Goal: Task Accomplishment & Management: Complete application form

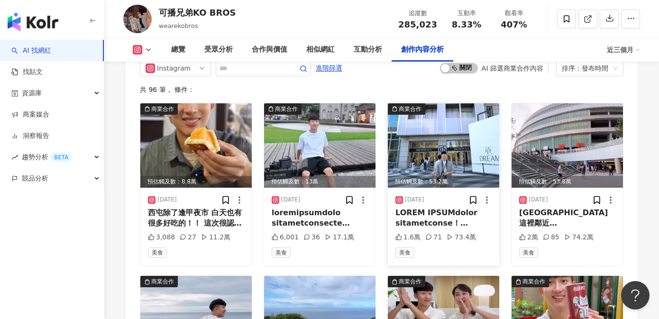
scroll to position [2966, 0]
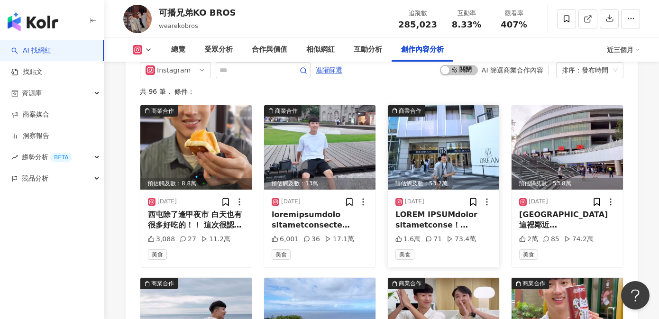
click at [449, 210] on div at bounding box center [443, 220] width 96 height 21
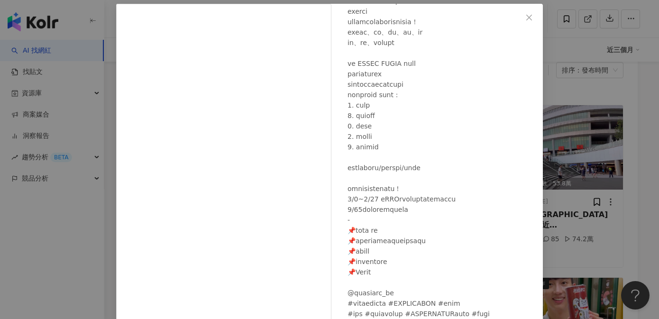
scroll to position [106, 0]
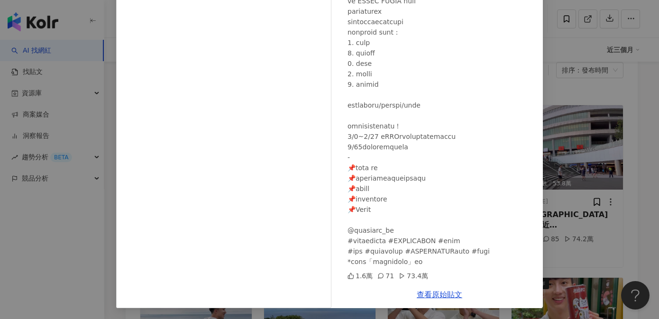
click at [627, 145] on div "可播兄弟KO BROS 2025/8/15 1.6萬 71 73.4萬 查看原始貼文" at bounding box center [329, 159] width 659 height 319
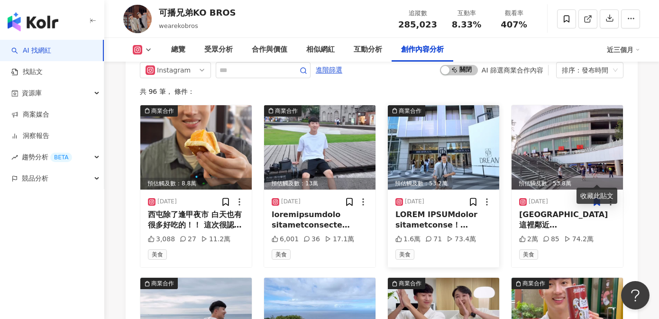
click at [458, 210] on div at bounding box center [443, 220] width 96 height 21
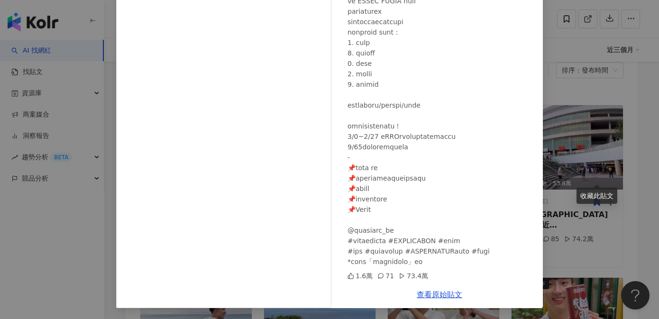
click at [552, 185] on div "可播兄弟KO BROS 2025/8/15 1.6萬 71 73.4萬 查看原始貼文" at bounding box center [329, 159] width 659 height 319
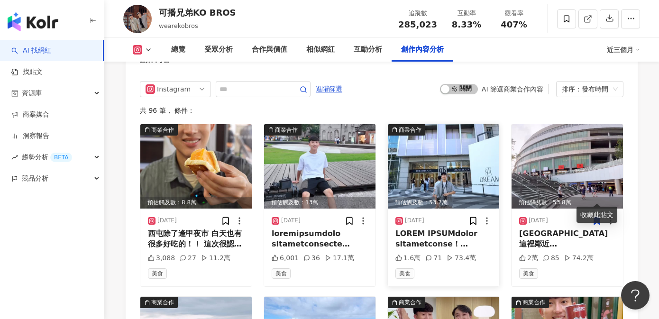
scroll to position [2931, 0]
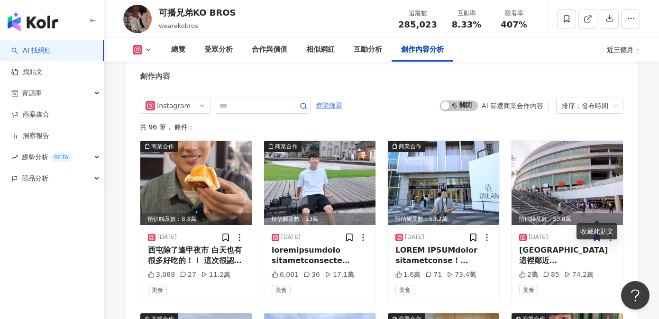
click at [332, 98] on span "進階篩選" at bounding box center [329, 105] width 27 height 15
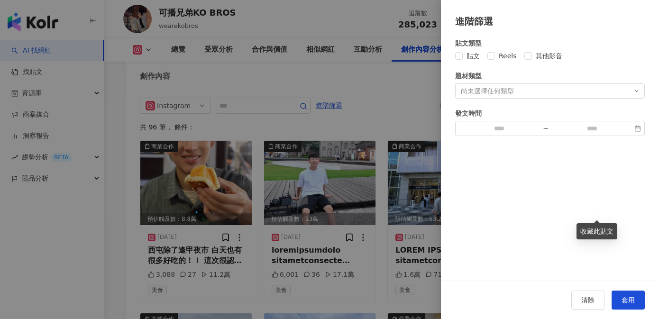
click at [379, 92] on div at bounding box center [329, 159] width 659 height 319
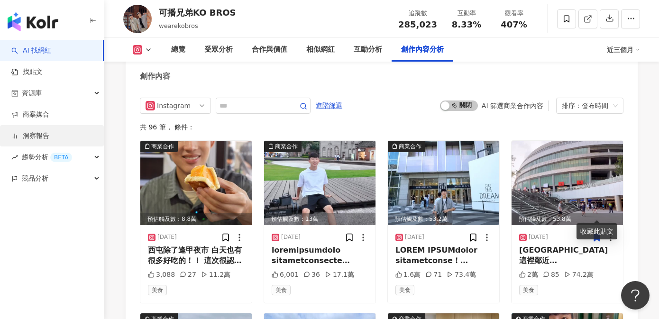
click at [38, 131] on link "洞察報告" at bounding box center [30, 135] width 38 height 9
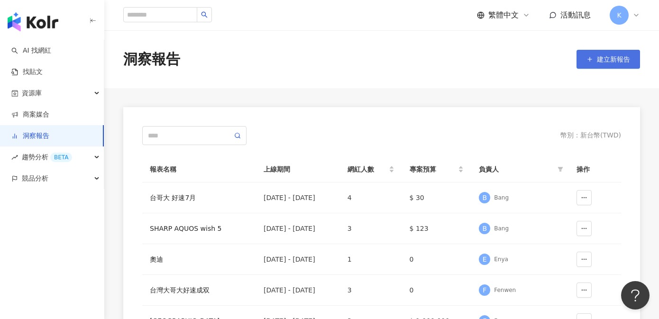
click at [627, 62] on span "建立新報告" at bounding box center [613, 59] width 33 height 8
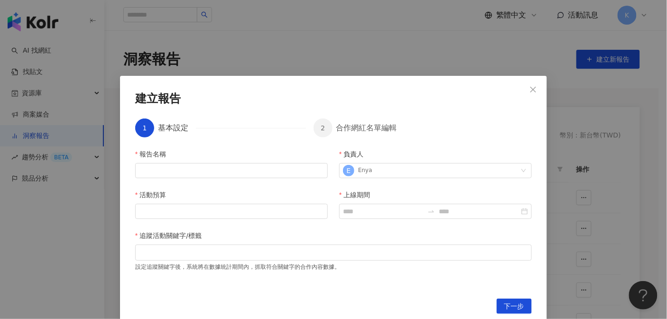
scroll to position [6, 0]
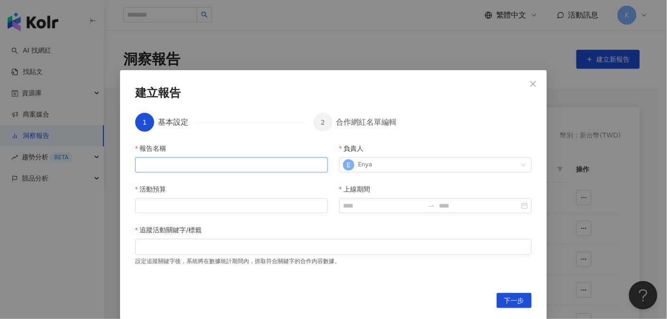
click at [171, 172] on input "報告名稱" at bounding box center [231, 164] width 192 height 15
type input "*"
type input "***"
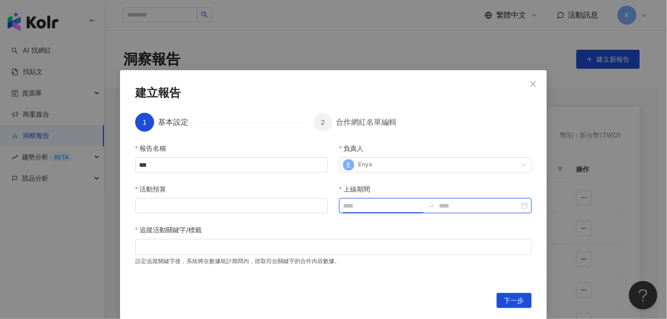
click at [370, 208] on input "上線期間" at bounding box center [383, 206] width 81 height 10
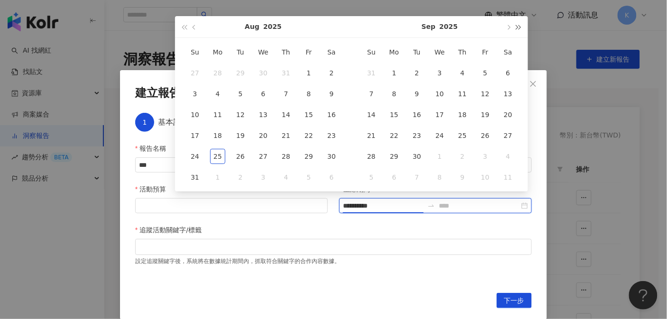
type input "**********"
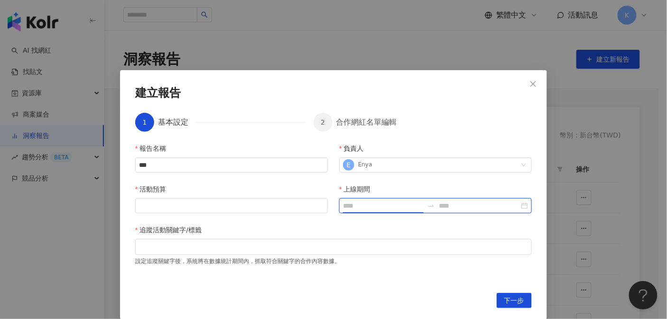
click at [403, 210] on input "上線期間" at bounding box center [383, 206] width 81 height 10
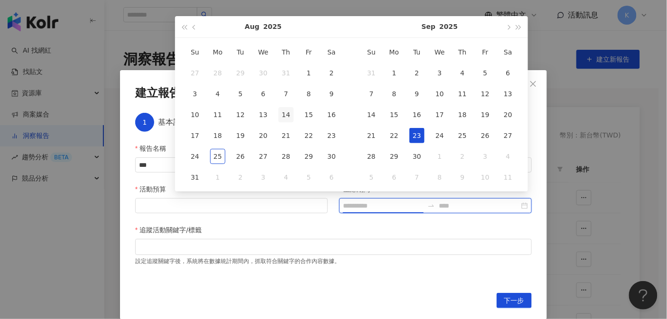
type input "**********"
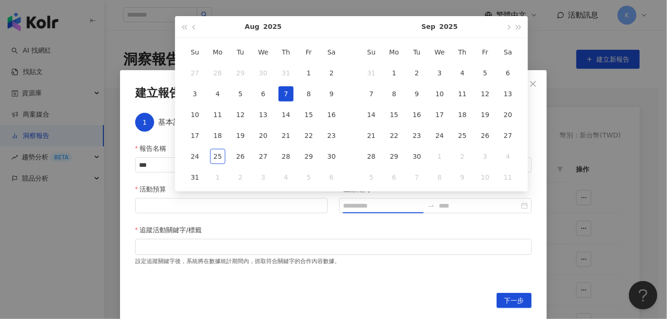
click at [287, 90] on div "7" at bounding box center [285, 93] width 15 height 15
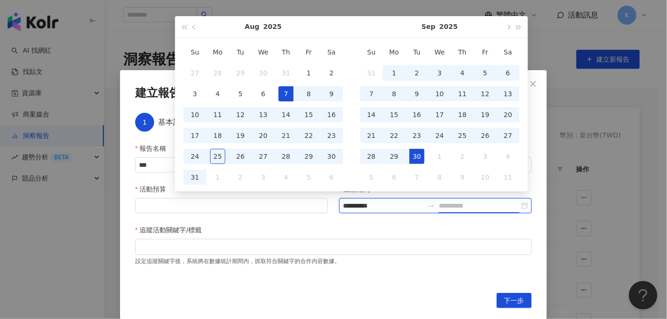
type input "**********"
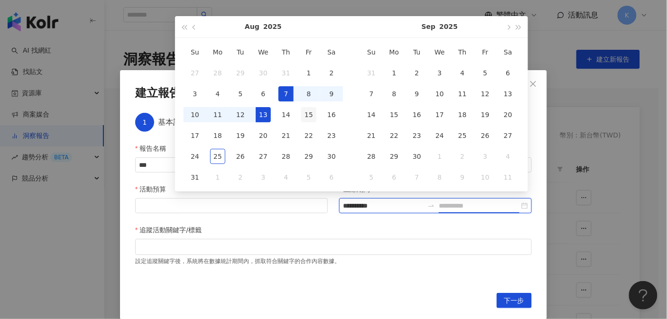
type input "**********"
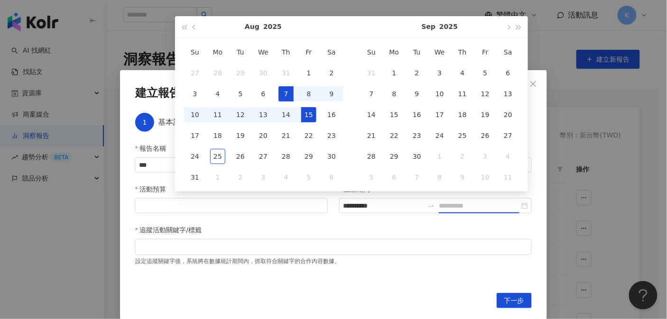
click at [316, 113] on td "15" at bounding box center [308, 114] width 23 height 21
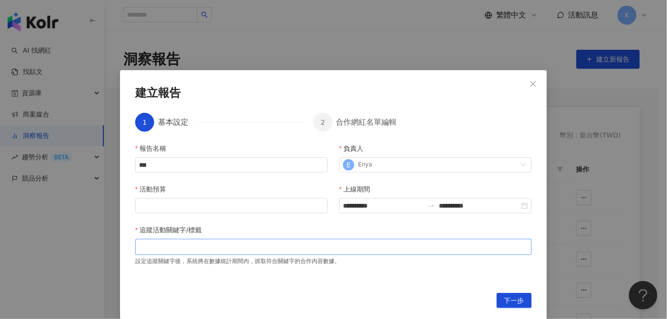
click at [179, 244] on div at bounding box center [333, 246] width 393 height 7
type input "*"
paste input "search"
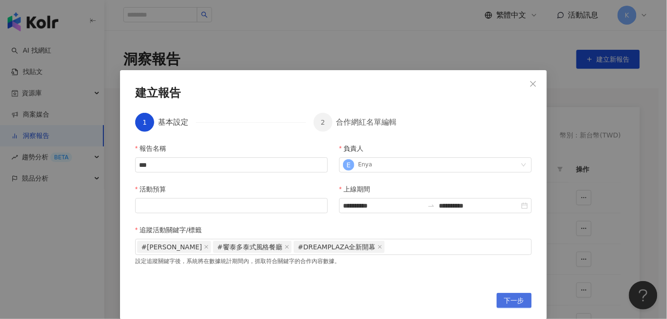
click at [508, 301] on span "下一步" at bounding box center [514, 300] width 20 height 15
click at [239, 204] on input "活動預算" at bounding box center [232, 206] width 192 height 14
type input "*"
click at [507, 304] on span "下一步" at bounding box center [514, 300] width 20 height 15
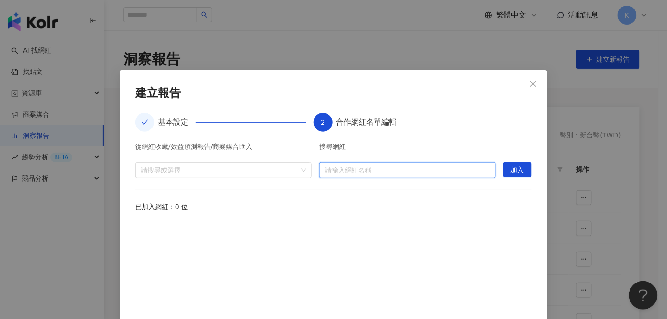
click at [352, 163] on input "search" at bounding box center [407, 170] width 165 height 15
type input "*"
type input "**"
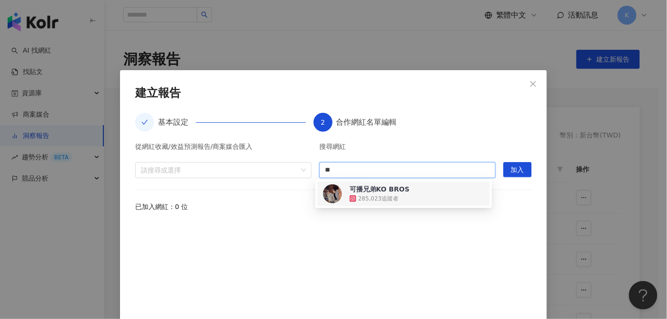
click at [371, 197] on div "285,023 追蹤者" at bounding box center [378, 199] width 41 height 8
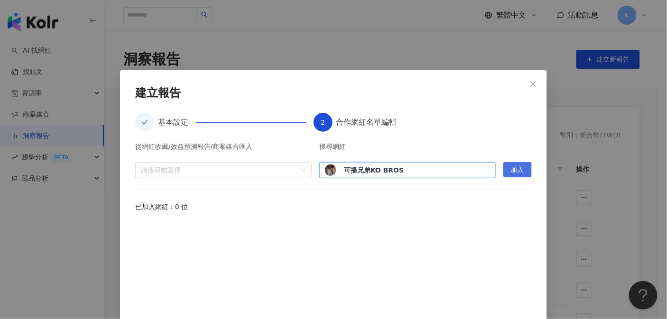
click at [511, 171] on span "加入" at bounding box center [517, 170] width 13 height 15
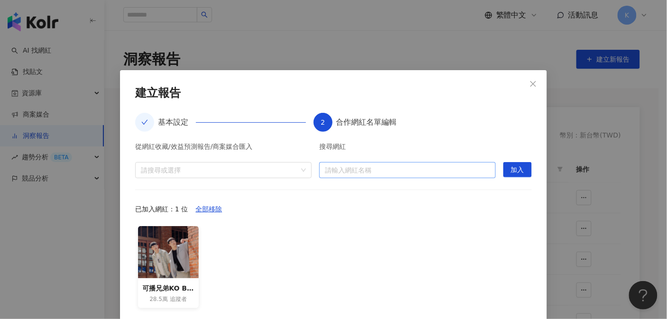
click at [413, 172] on input "search" at bounding box center [407, 170] width 165 height 15
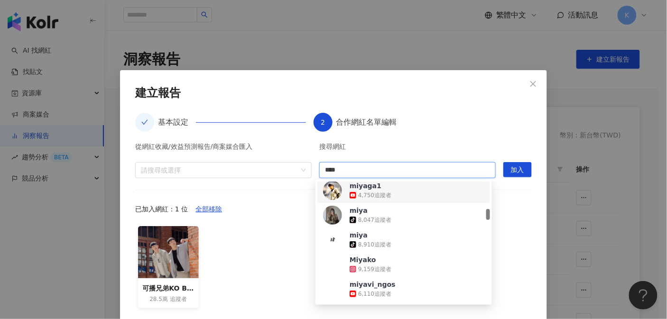
type input "****"
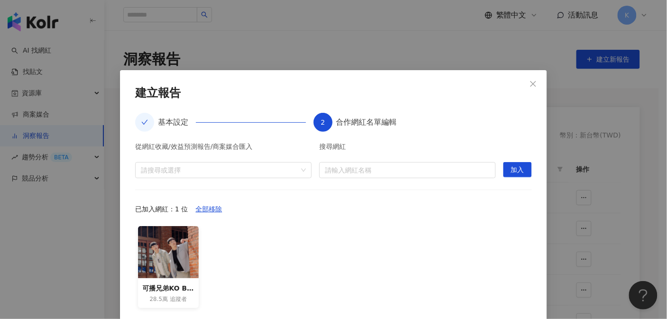
click at [379, 177] on div "從網紅收藏/效益預測報告/商案媒合匯入 請搜尋或選擇 搜尋網紅 請輸入網紅名稱 加入 已加入網紅：1 位 全部移除 可播兄弟KO BROS 28.5萬 追蹤者" at bounding box center [333, 228] width 396 height 171
click at [384, 174] on input "search" at bounding box center [407, 170] width 165 height 15
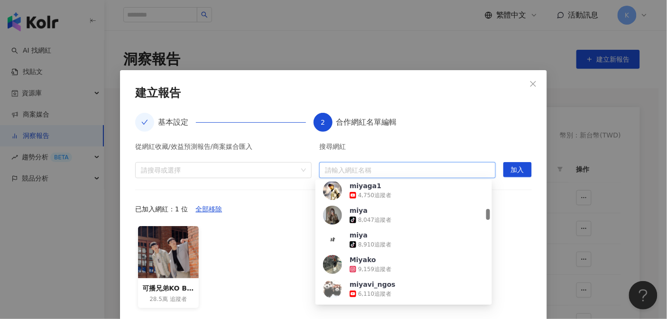
paste input "********"
type input "********"
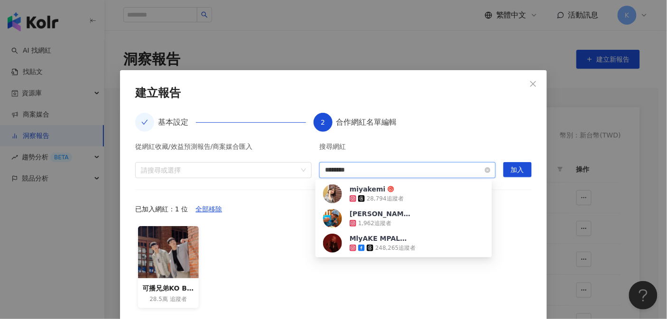
scroll to position [0, 0]
click at [405, 186] on span "miyakemi" at bounding box center [380, 188] width 62 height 9
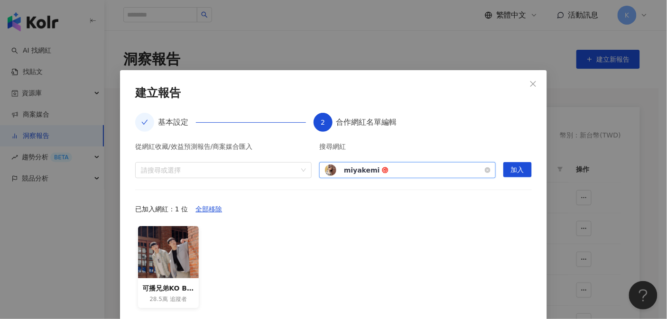
click at [410, 171] on div "miyakemi 28,794 追蹤者" at bounding box center [407, 170] width 165 height 11
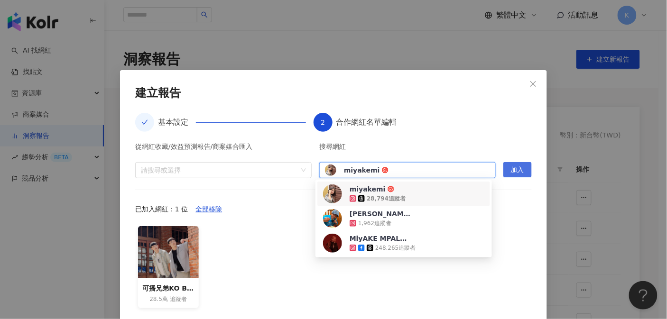
click at [514, 172] on span "加入" at bounding box center [517, 170] width 13 height 15
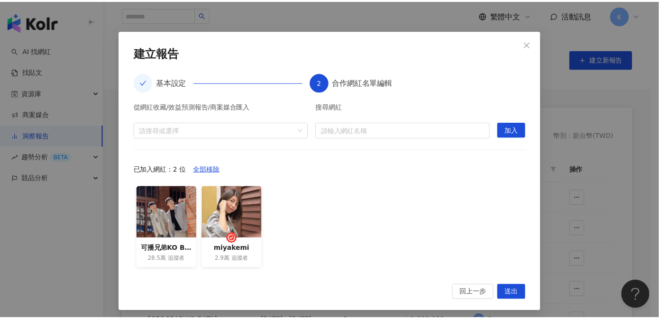
scroll to position [46, 0]
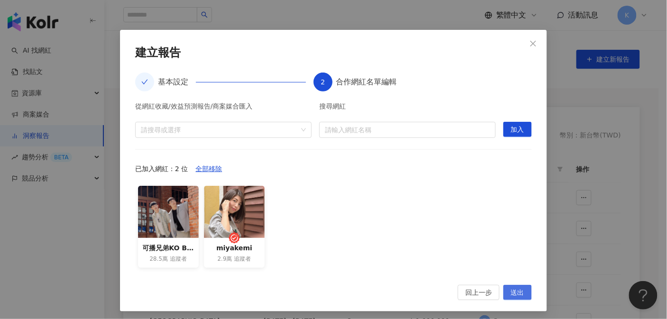
click at [512, 288] on span "送出" at bounding box center [517, 292] width 13 height 15
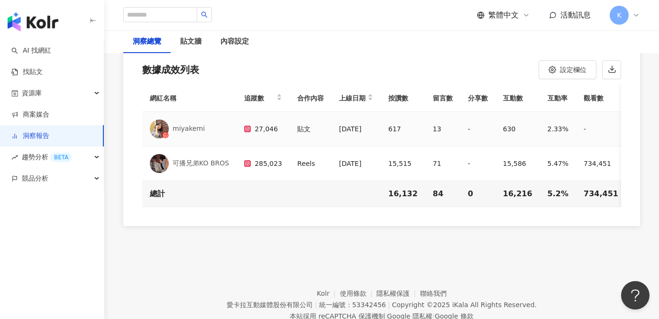
drag, startPoint x: 460, startPoint y: 120, endPoint x: 466, endPoint y: 130, distance: 11.1
click at [468, 130] on div "-" at bounding box center [478, 128] width 20 height 11
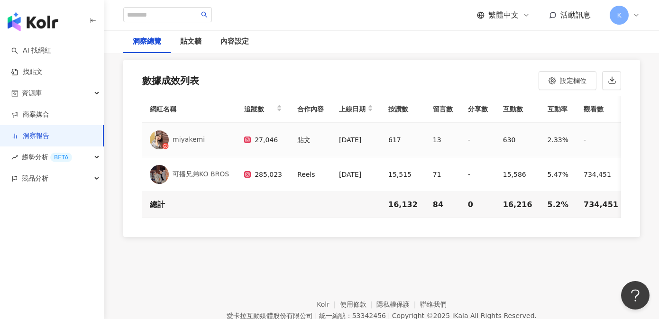
scroll to position [2146, 0]
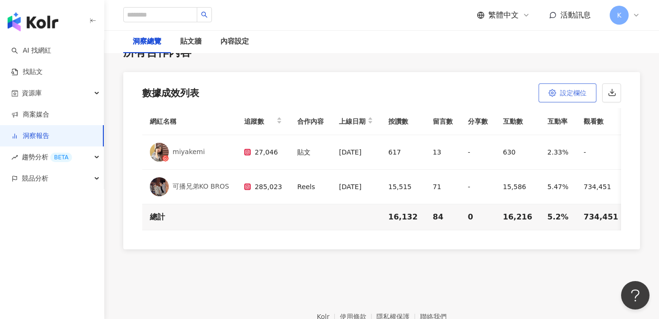
click at [564, 89] on span "設定欄位" at bounding box center [573, 93] width 27 height 8
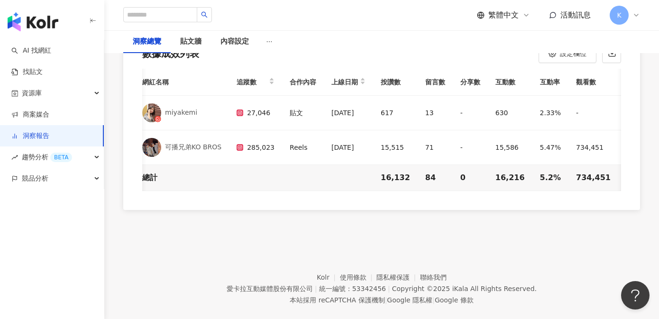
scroll to position [2205, 0]
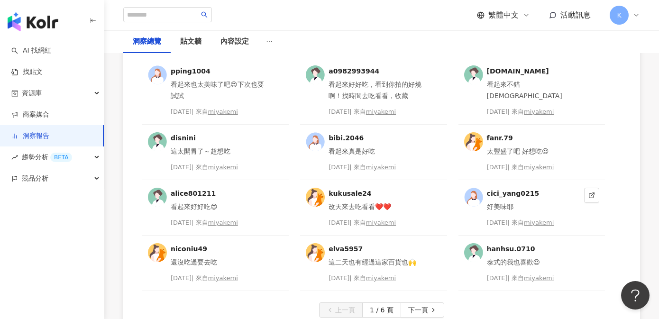
scroll to position [2371, 0]
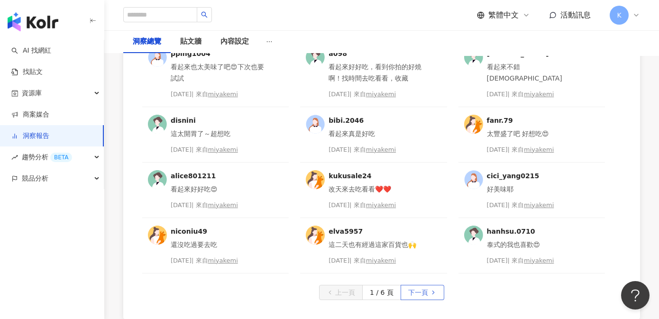
click at [432, 289] on icon "button" at bounding box center [433, 292] width 7 height 7
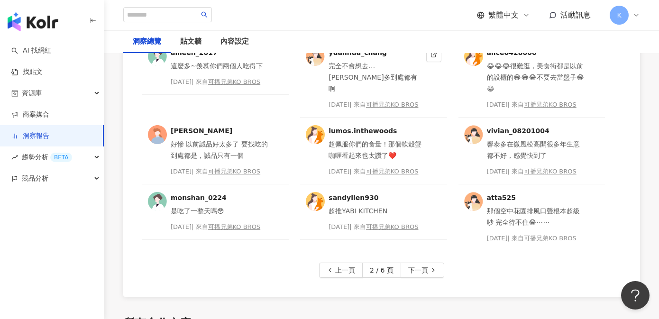
scroll to position [2470, 0]
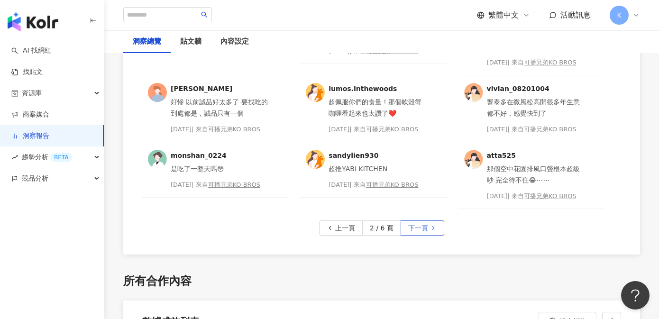
click at [408, 236] on span "下一頁" at bounding box center [418, 228] width 20 height 15
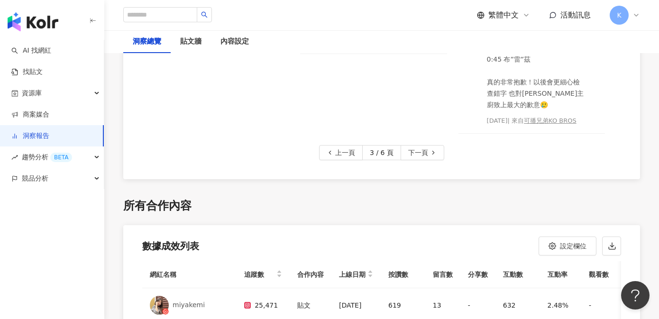
scroll to position [2702, 0]
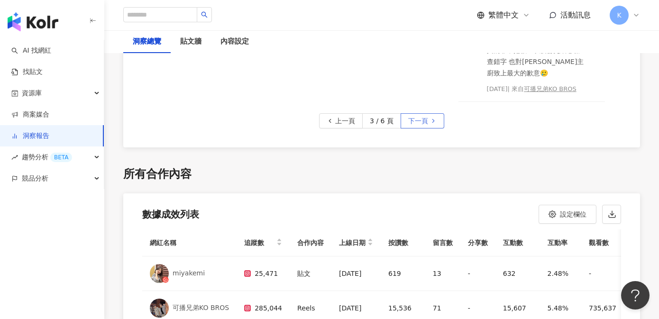
click at [415, 129] on span "下一頁" at bounding box center [418, 121] width 20 height 15
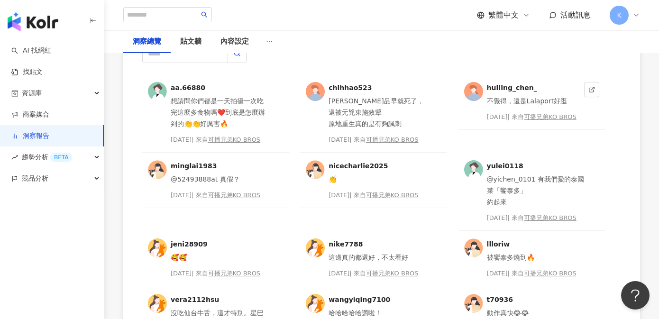
scroll to position [2291, 0]
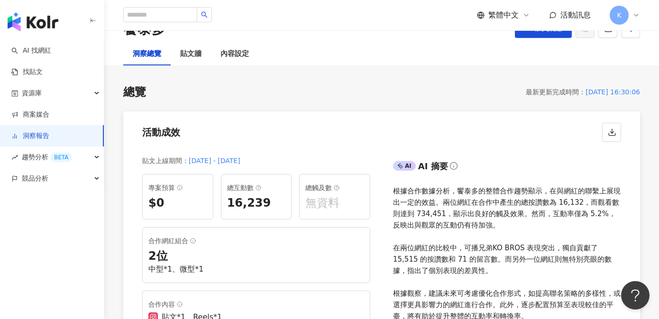
scroll to position [63, 0]
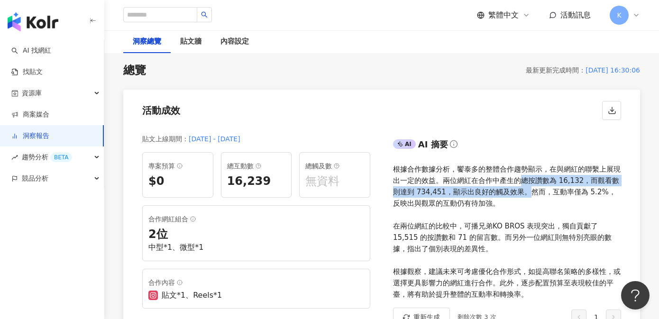
drag, startPoint x: 522, startPoint y: 181, endPoint x: 524, endPoint y: 197, distance: 16.2
click at [524, 197] on div "根據合作數據分析，饗泰多的整體合作趨勢顯示，在與網紅的聯繫上展現出一定的效益。兩位網紅在合作中產生的總按讚數為 16,132，而觀看數則達到 734,451，…" at bounding box center [507, 232] width 228 height 137
copy div "總按讚數為 16,132，而觀看數則達到 734,451，顯示出良好的觸及效果。"
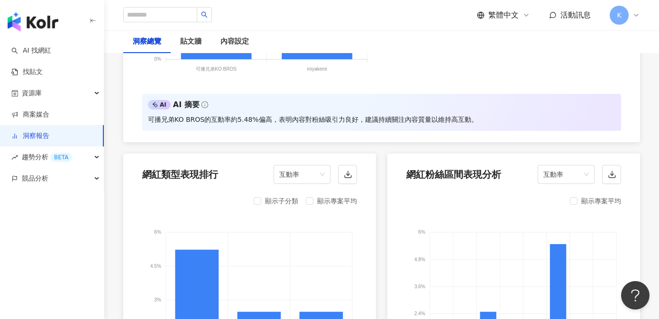
scroll to position [1004, 0]
